Goal: Find specific page/section: Find specific page/section

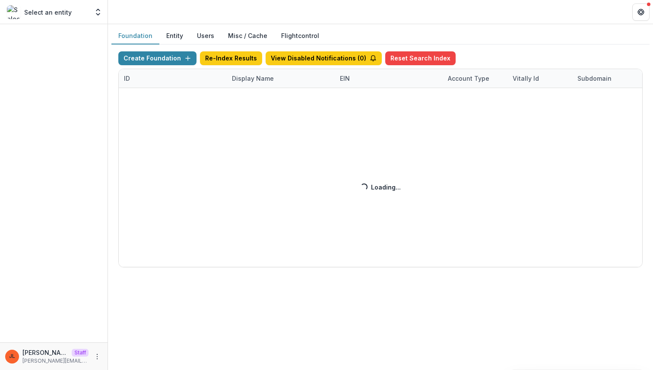
click at [243, 79] on div "Create Foundation Re-Index Results View Disabled Notifications ( 0 ) Reset Sear…" at bounding box center [380, 159] width 524 height 216
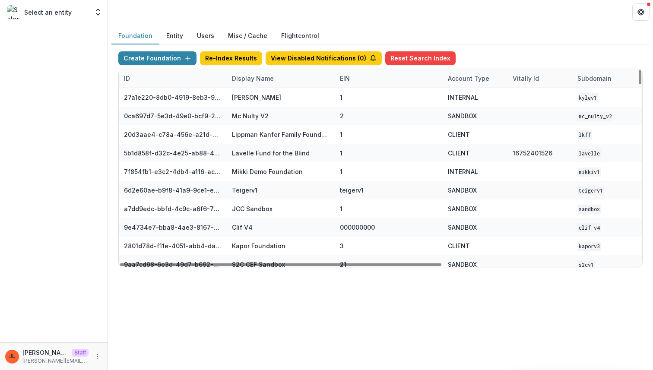
click at [265, 88] on div "ID Display Name EIN Account Type Vitally Id Subdomain Created on Actions Featur…" at bounding box center [540, 78] width 842 height 19
click at [263, 86] on div "Display Name" at bounding box center [281, 78] width 108 height 19
click at [263, 95] on input at bounding box center [280, 98] width 104 height 14
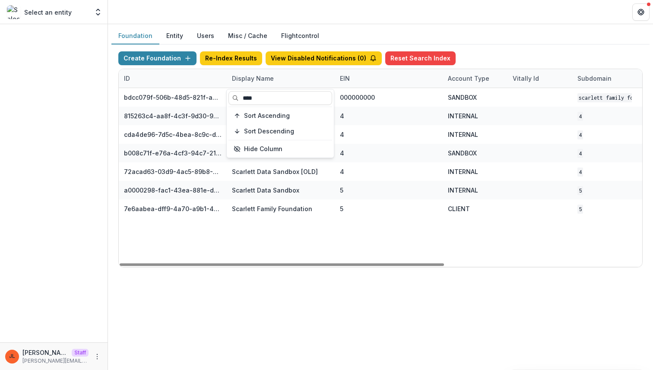
type input "****"
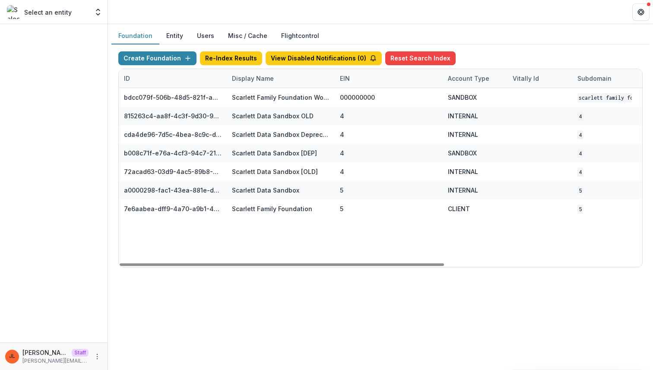
click at [292, 247] on div "bdcc079f-506b-48d5-821f-a9854713fb9d Scarlett Family Foundation Workflow Sandbo…" at bounding box center [540, 177] width 842 height 179
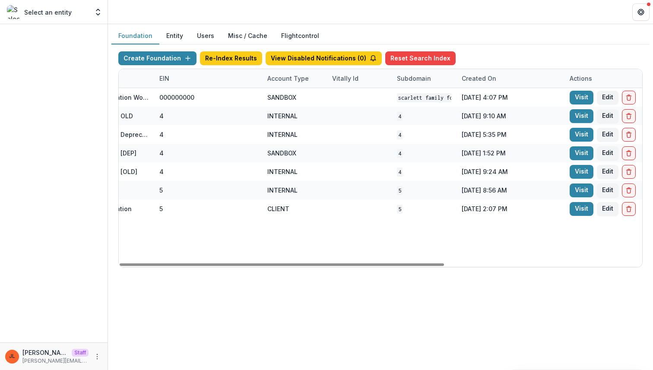
scroll to position [0, 319]
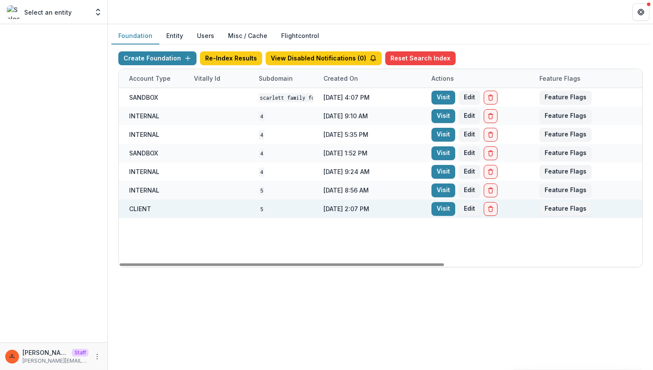
click at [448, 216] on div "Visit Edit" at bounding box center [480, 209] width 108 height 19
click at [447, 214] on link "Visit" at bounding box center [443, 209] width 24 height 14
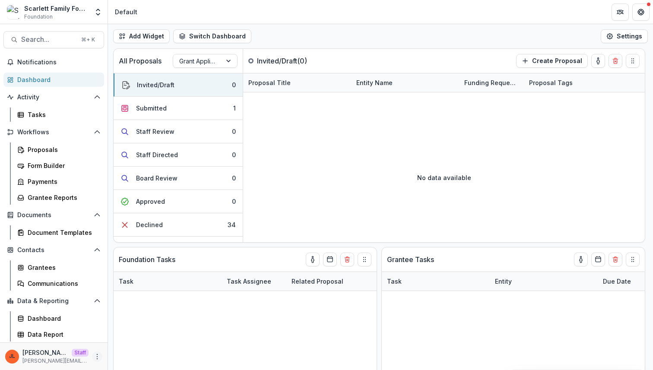
click at [98, 352] on button "More" at bounding box center [97, 357] width 10 height 10
click at [125, 342] on link "User Settings" at bounding box center [154, 338] width 92 height 14
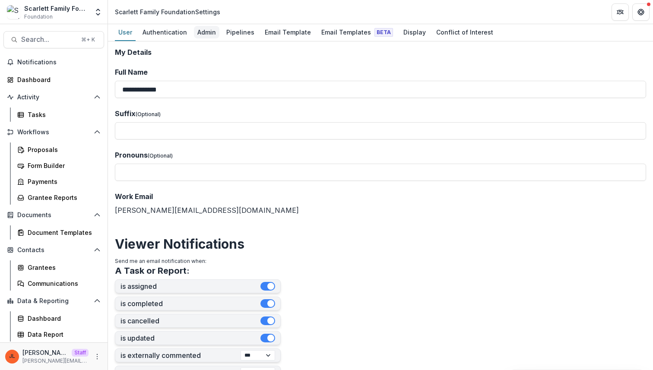
click at [211, 26] on div "Admin" at bounding box center [206, 32] width 25 height 13
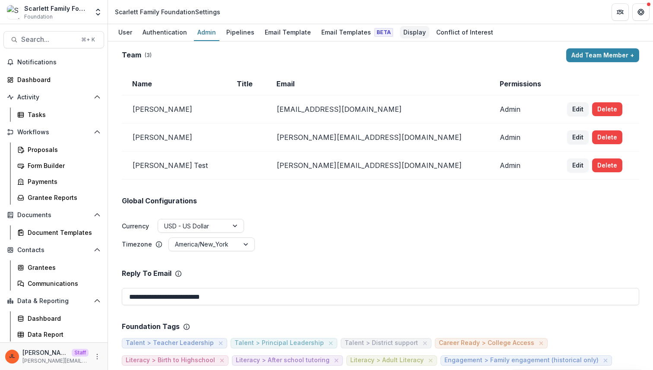
click at [410, 33] on div "Display" at bounding box center [414, 32] width 29 height 13
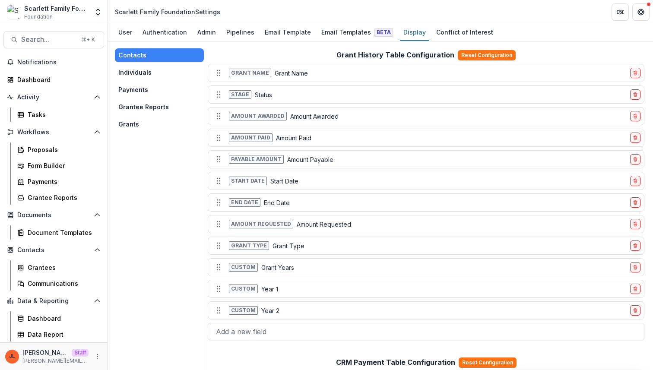
click at [131, 120] on button "Grants" at bounding box center [159, 124] width 89 height 14
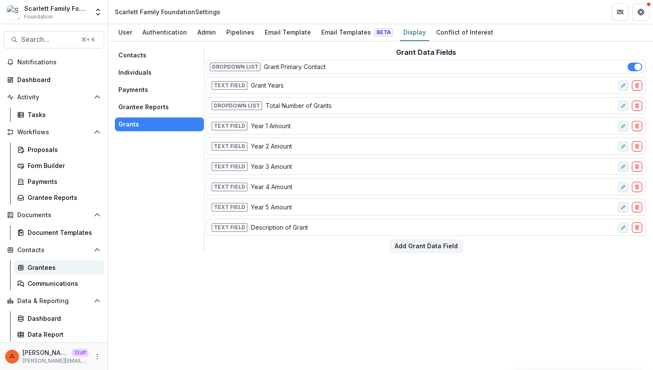
click at [55, 269] on div "Grantees" at bounding box center [63, 267] width 70 height 9
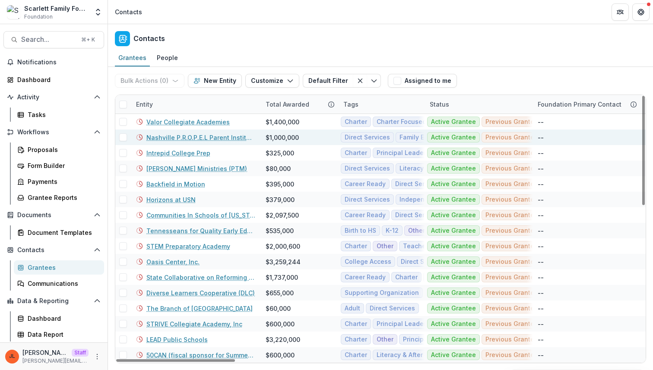
click at [190, 138] on link "Nashville P.R.O.P.E.L Parent Institute, INC." at bounding box center [200, 137] width 109 height 9
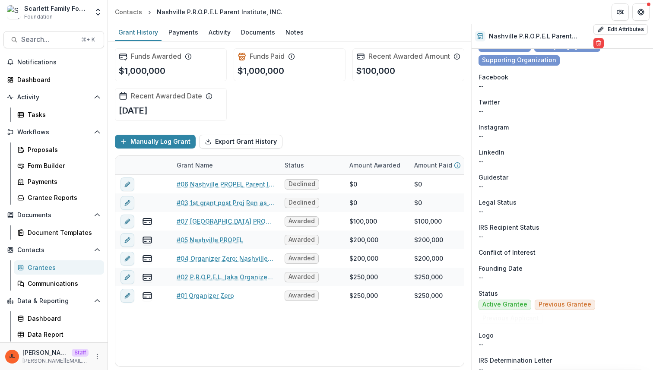
scroll to position [1443, 0]
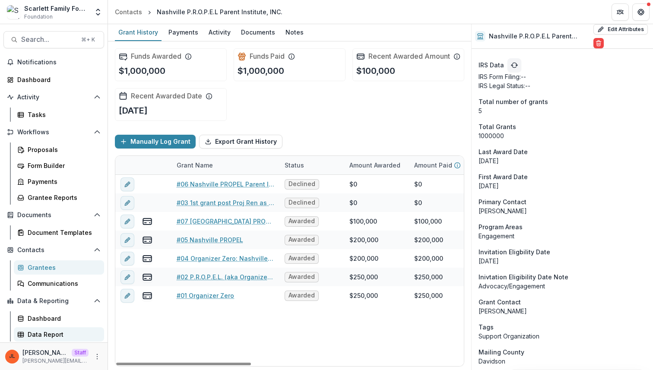
click at [58, 338] on div "Data Report" at bounding box center [63, 334] width 70 height 9
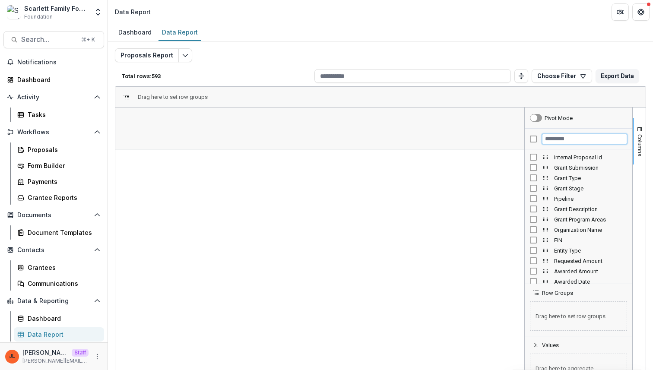
click at [552, 139] on input "Filter Columns Input" at bounding box center [584, 139] width 85 height 10
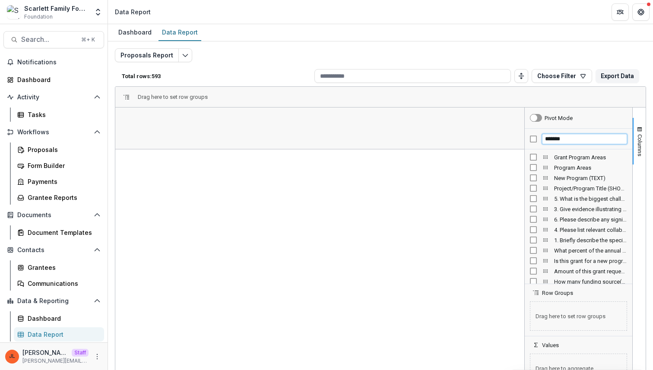
type input "*******"
click at [555, 155] on span "Grant Program Areas" at bounding box center [590, 157] width 73 height 6
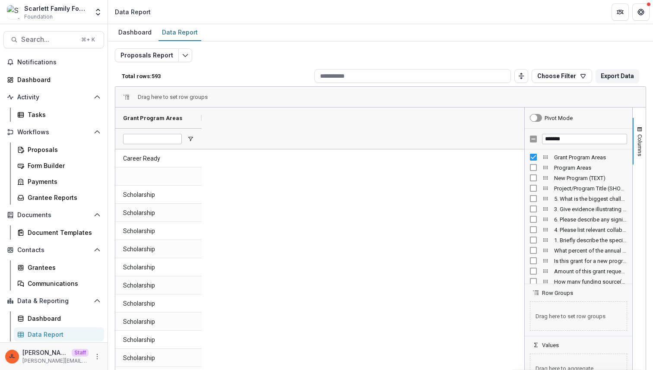
click at [563, 170] on span "Program Areas" at bounding box center [590, 168] width 73 height 6
click at [281, 139] on div at bounding box center [245, 138] width 86 height 21
click at [277, 137] on span "Open Filter Menu" at bounding box center [276, 139] width 7 height 7
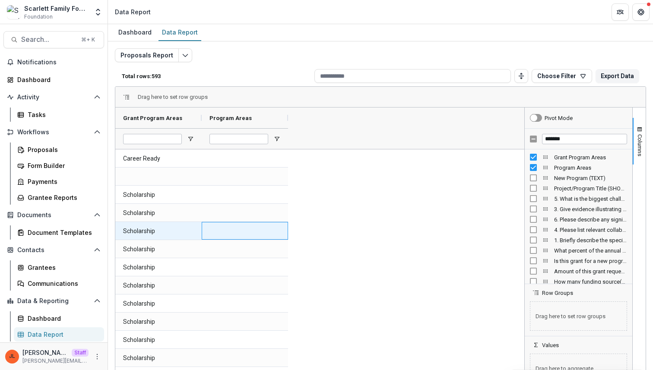
click at [206, 235] on div at bounding box center [245, 231] width 86 height 18
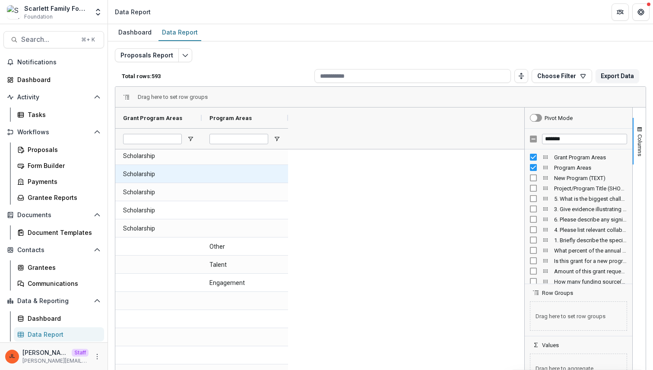
scroll to position [1493, 0]
